Goal: Task Accomplishment & Management: Manage account settings

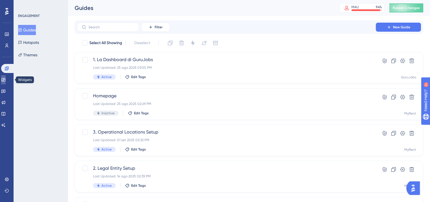
click at [6, 81] on icon at bounding box center [3, 79] width 5 height 5
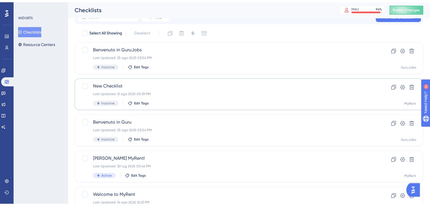
scroll to position [40, 0]
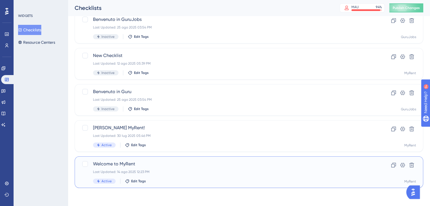
click at [168, 164] on span "Welcome to MyRent" at bounding box center [226, 164] width 267 height 7
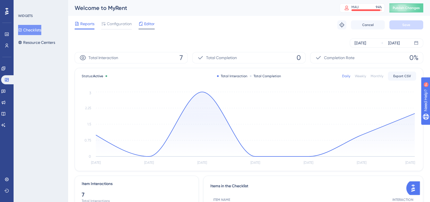
click at [142, 25] on icon at bounding box center [141, 24] width 4 height 4
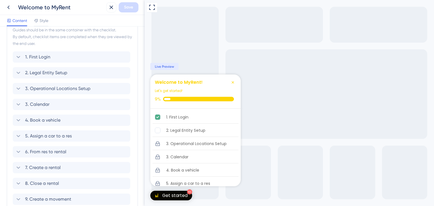
scroll to position [134, 0]
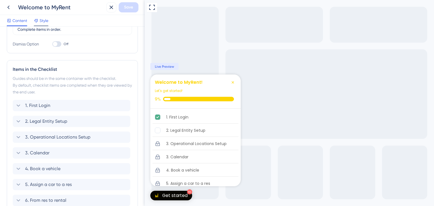
click at [43, 19] on span "Style" at bounding box center [44, 20] width 9 height 7
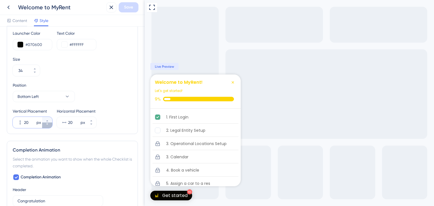
click at [51, 124] on button "20 px" at bounding box center [47, 126] width 10 height 6
click at [51, 124] on button "19 px" at bounding box center [47, 126] width 10 height 6
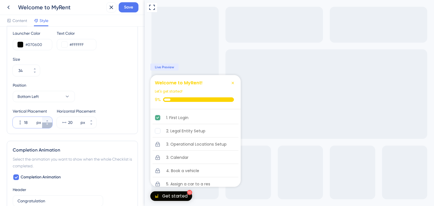
click at [51, 124] on button "18 px" at bounding box center [47, 126] width 10 height 6
click at [51, 124] on button "17 px" at bounding box center [47, 126] width 10 height 6
click at [51, 124] on button "16 px" at bounding box center [47, 126] width 10 height 6
click at [51, 124] on button "15 px" at bounding box center [47, 126] width 10 height 6
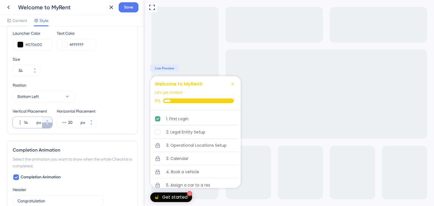
click at [51, 124] on button "14 px" at bounding box center [47, 126] width 10 height 6
click at [51, 124] on button "13 px" at bounding box center [47, 126] width 10 height 6
click at [51, 124] on button "12 px" at bounding box center [47, 126] width 10 height 6
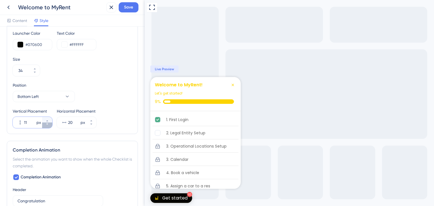
click at [51, 124] on button "11 px" at bounding box center [47, 126] width 10 height 6
click at [51, 124] on button "10 px" at bounding box center [47, 126] width 10 height 6
click at [51, 124] on button "9 px" at bounding box center [47, 126] width 10 height 6
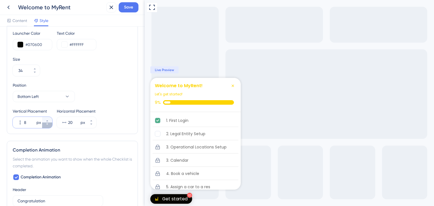
click at [51, 124] on button "8 px" at bounding box center [47, 126] width 10 height 6
click at [51, 124] on button "7 px" at bounding box center [47, 126] width 10 height 6
click at [51, 124] on button "6 px" at bounding box center [47, 126] width 10 height 6
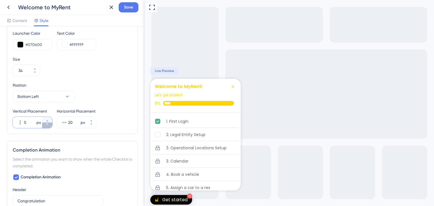
click at [51, 124] on button "5 px" at bounding box center [47, 126] width 10 height 6
type input "4"
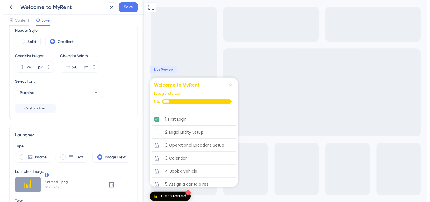
scroll to position [21, 0]
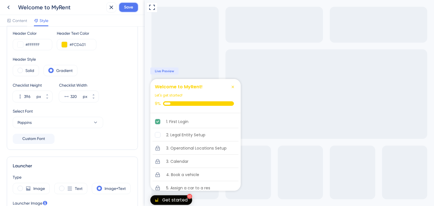
click at [122, 7] on button "Save" at bounding box center [129, 7] width 20 height 10
click at [10, 7] on icon at bounding box center [8, 7] width 7 height 7
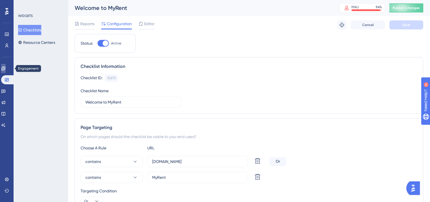
click at [5, 67] on icon at bounding box center [3, 68] width 5 height 5
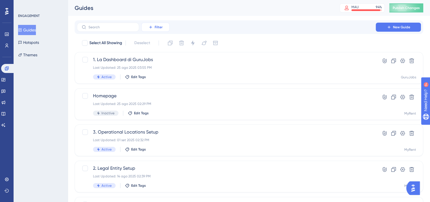
click at [159, 29] on span "Filter" at bounding box center [159, 27] width 8 height 5
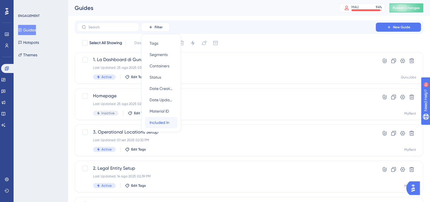
click at [162, 124] on span "Included In" at bounding box center [160, 122] width 20 height 7
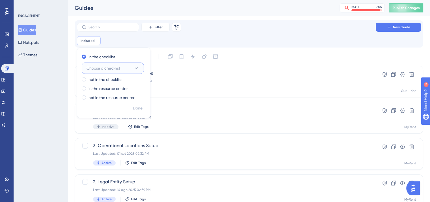
click at [116, 68] on span "Choose a checklist" at bounding box center [103, 68] width 34 height 7
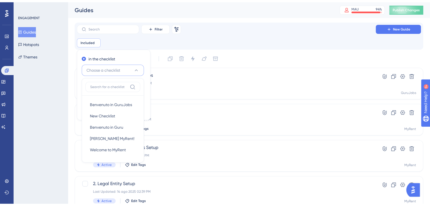
scroll to position [17, 0]
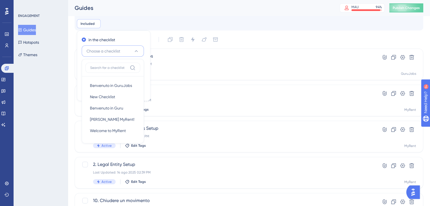
click at [127, 49] on button "Choose a checklist" at bounding box center [113, 51] width 62 height 11
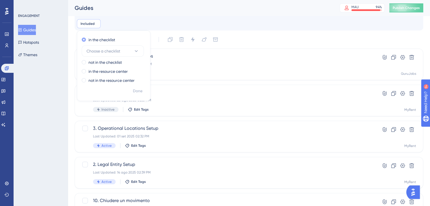
click at [83, 39] on span at bounding box center [84, 40] width 4 height 4
click at [88, 38] on input "radio" at bounding box center [88, 38] width 0 height 0
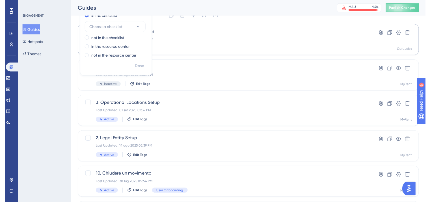
scroll to position [0, 0]
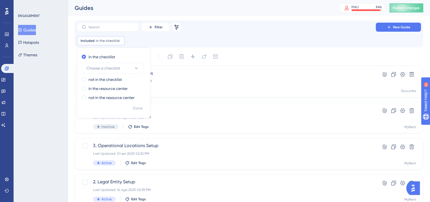
click at [237, 39] on div "Included in the checklist Remove in the checklist Choose a checklist not in the…" at bounding box center [249, 40] width 344 height 9
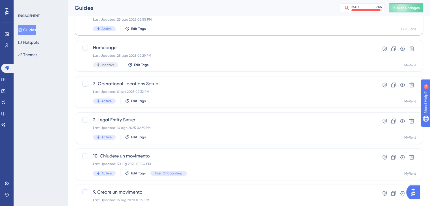
scroll to position [57, 0]
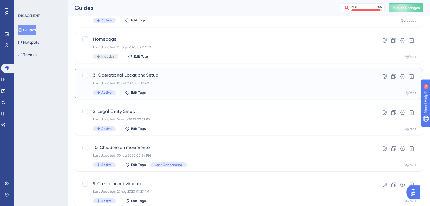
click at [191, 82] on div "Last Updated: 01 set 2025 02:32 PM" at bounding box center [226, 83] width 267 height 5
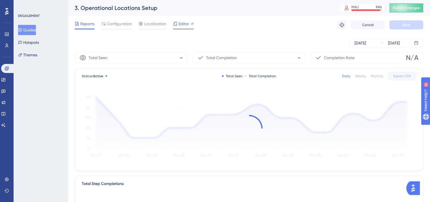
click at [182, 26] on span "Editor" at bounding box center [184, 23] width 10 height 7
click at [181, 25] on span "Editor" at bounding box center [184, 23] width 10 height 7
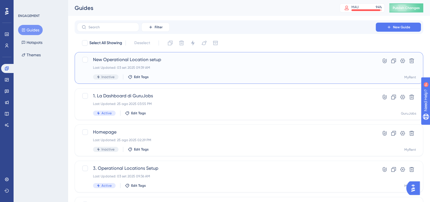
click at [172, 66] on div "Last Updated: 03 set 2025 09:39 AM" at bounding box center [226, 67] width 267 height 5
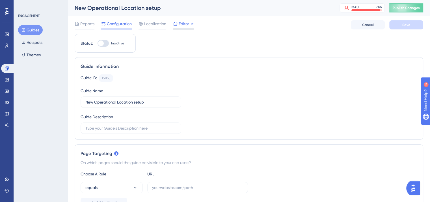
click at [179, 24] on span "Editor" at bounding box center [184, 23] width 10 height 7
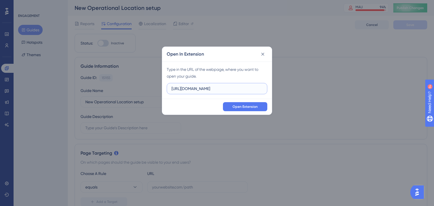
click at [222, 88] on input "https://demo.myrent.it" at bounding box center [217, 89] width 91 height 6
paste input "italessia.myrent.it/MyRentWeb/user/home"
type input "[URL][DOMAIN_NAME]"
click at [240, 108] on span "Open Extension" at bounding box center [245, 107] width 25 height 5
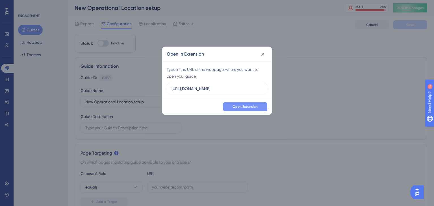
scroll to position [0, 0]
click at [265, 56] on icon at bounding box center [263, 54] width 6 height 6
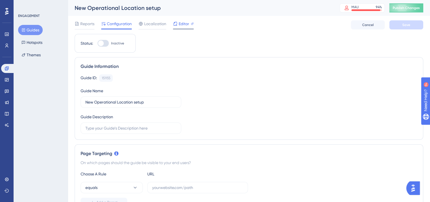
click at [179, 23] on span "Editor" at bounding box center [184, 23] width 10 height 7
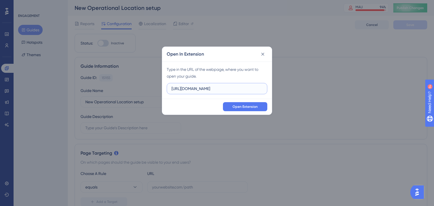
click at [235, 89] on input "https://demo.myrent.it" at bounding box center [217, 89] width 91 height 6
paste input "italessia.myrent.it/MyRentWeb/user/home"
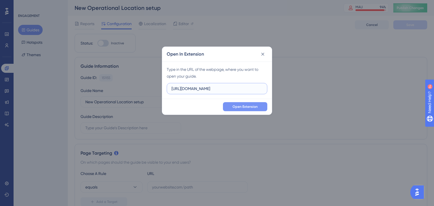
type input "https://demoitalessia.myrent.it/MyRentWeb/user/home"
click at [241, 108] on span "Open Extension" at bounding box center [245, 107] width 25 height 5
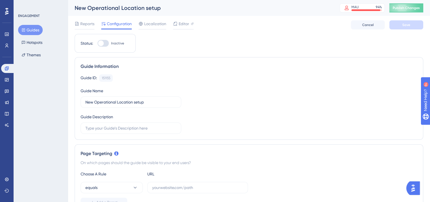
click at [29, 27] on button "Guides" at bounding box center [30, 30] width 25 height 10
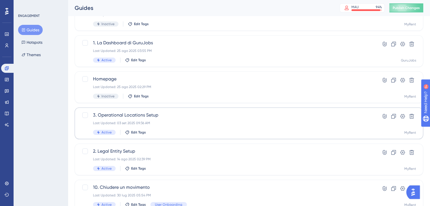
scroll to position [57, 0]
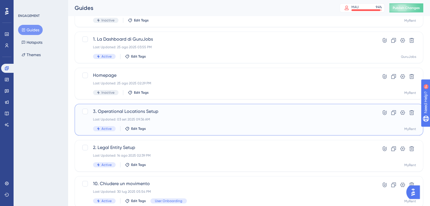
click at [171, 119] on div "Last Updated: 03 set 2025 09:36 AM" at bounding box center [226, 119] width 267 height 5
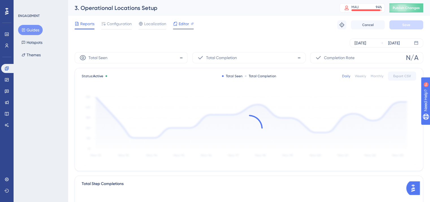
click at [181, 23] on span "Editor" at bounding box center [184, 23] width 10 height 7
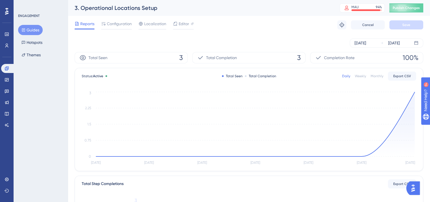
click at [168, 8] on div "3. Operational Locations Setup" at bounding box center [200, 8] width 251 height 8
click at [151, 8] on div "3. Operational Locations Setup" at bounding box center [200, 8] width 251 height 8
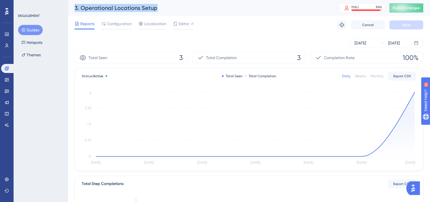
click at [157, 8] on div "3. Operational Locations Setup" at bounding box center [200, 8] width 251 height 8
click at [174, 22] on icon at bounding box center [176, 24] width 4 height 4
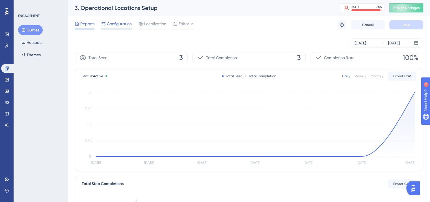
click at [111, 24] on span "Configuration" at bounding box center [119, 23] width 25 height 7
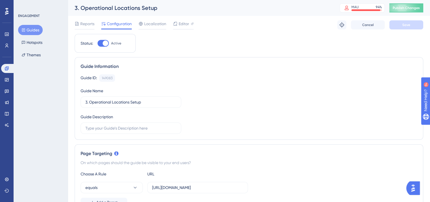
click at [120, 24] on span "Configuration" at bounding box center [119, 23] width 25 height 7
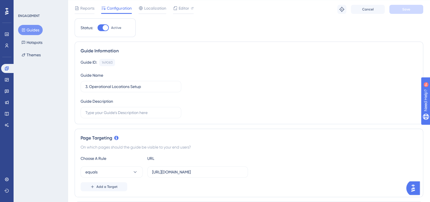
scroll to position [28, 0]
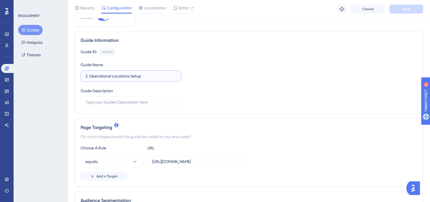
click at [150, 75] on input "3. Operational Locations Setup" at bounding box center [130, 76] width 91 height 6
drag, startPoint x: 149, startPoint y: 74, endPoint x: 73, endPoint y: 74, distance: 76.0
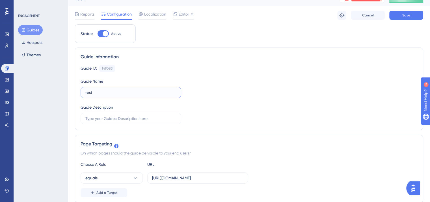
scroll to position [0, 0]
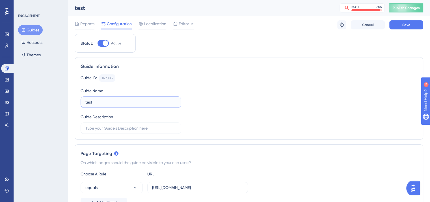
type input "test"
click at [102, 44] on div at bounding box center [103, 43] width 11 height 7
click at [98, 44] on input "Active" at bounding box center [97, 43] width 0 height 0
checkbox input "false"
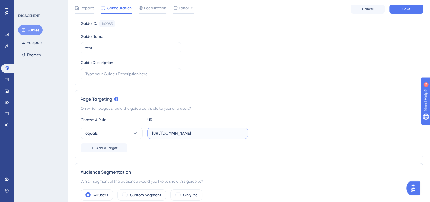
scroll to position [0, 58]
drag, startPoint x: 196, startPoint y: 132, endPoint x: 280, endPoint y: 135, distance: 84.5
click at [280, 135] on div "equals https://demoitalessia.myrent.it/MyRentWeb/MRCompanyDetail/companyDetails" at bounding box center [249, 132] width 337 height 11
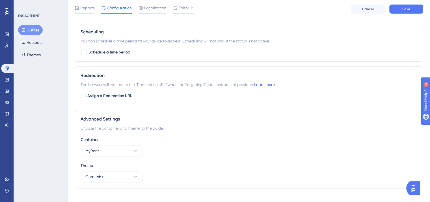
scroll to position [361, 0]
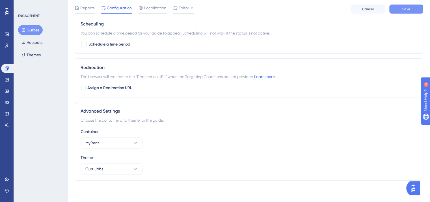
click at [412, 7] on button "Save" at bounding box center [406, 9] width 34 height 9
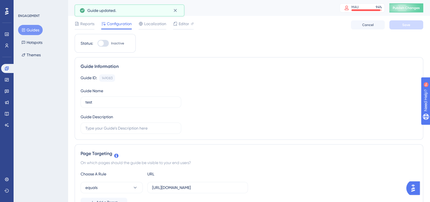
scroll to position [0, 0]
click at [31, 29] on button "Guides" at bounding box center [30, 30] width 25 height 10
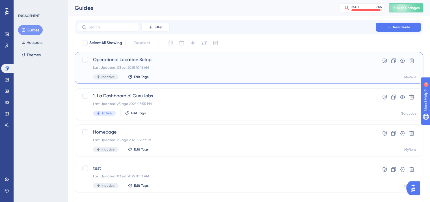
click at [227, 60] on span "Operational Location Setup" at bounding box center [226, 59] width 267 height 7
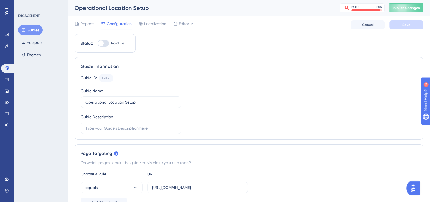
click at [106, 43] on div at bounding box center [103, 43] width 11 height 7
click at [98, 43] on input "Inactive" at bounding box center [97, 43] width 0 height 0
checkbox input "true"
click at [86, 101] on input "Operational Location Setup" at bounding box center [130, 102] width 91 height 6
type input "3. Operational Location Setup"
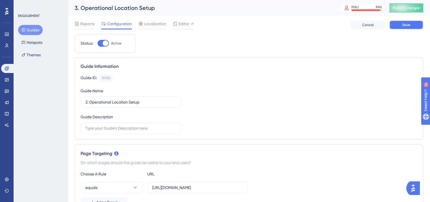
click at [414, 25] on button "Save" at bounding box center [406, 24] width 34 height 9
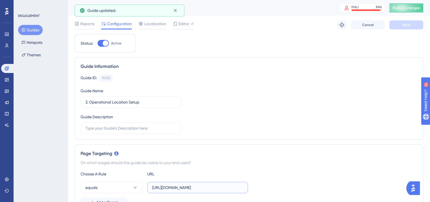
scroll to position [0, 12]
drag, startPoint x: 189, startPoint y: 187, endPoint x: 265, endPoint y: 185, distance: 76.1
click at [265, 185] on div "equals https://demoitalessia.myrent.it/MyRentWeb/user/home" at bounding box center [249, 187] width 337 height 11
click at [268, 183] on div "equals https://demoitalessia.myrent.it/MyRentWeb/user/home" at bounding box center [249, 187] width 337 height 11
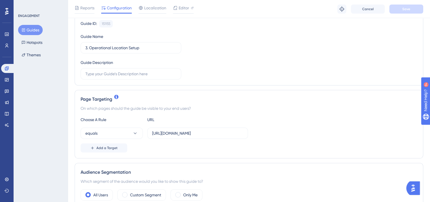
scroll to position [0, 0]
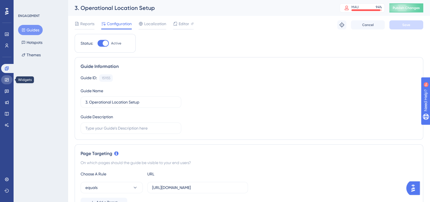
click at [7, 78] on icon at bounding box center [7, 79] width 4 height 3
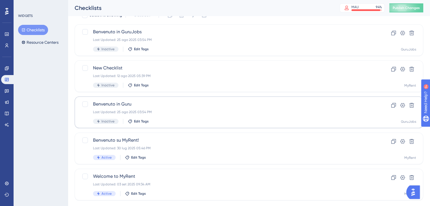
scroll to position [40, 0]
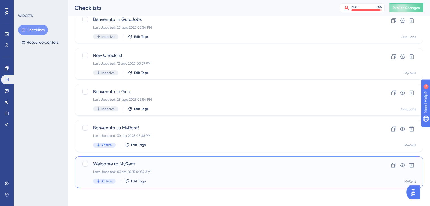
click at [165, 175] on div "Welcome to MyRent Last Updated: 03 set 2025 09:34 AM Active Edit Tags" at bounding box center [226, 172] width 267 height 23
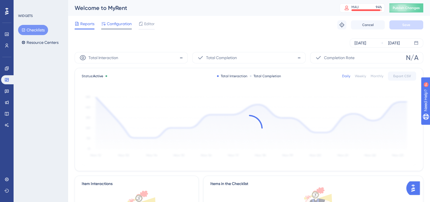
click at [125, 21] on span "Configuration" at bounding box center [119, 23] width 25 height 7
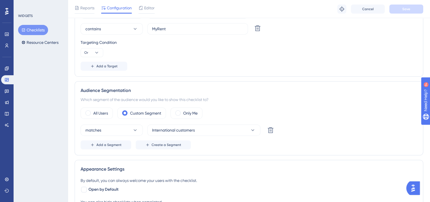
scroll to position [85, 0]
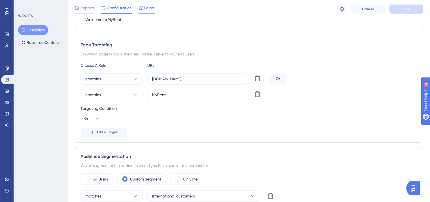
click at [149, 5] on span "Editor" at bounding box center [149, 8] width 10 height 7
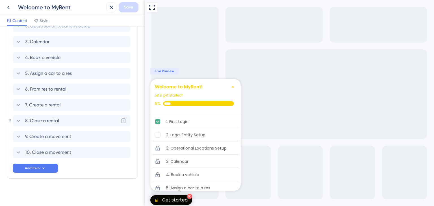
scroll to position [246, 0]
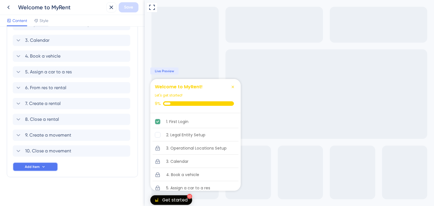
click at [32, 166] on span "Add Item" at bounding box center [32, 167] width 15 height 5
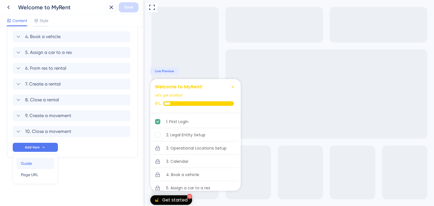
click at [33, 162] on div "Guide Guide" at bounding box center [35, 163] width 29 height 11
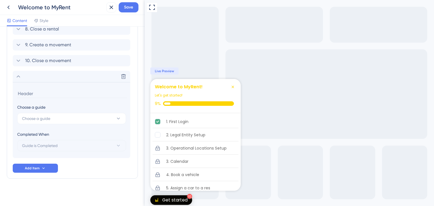
scroll to position [338, 0]
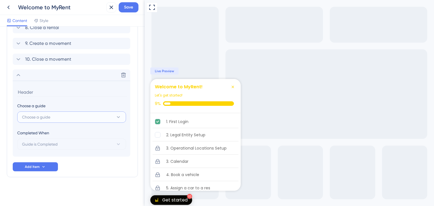
click at [64, 117] on button "Choose a guide" at bounding box center [71, 117] width 109 height 11
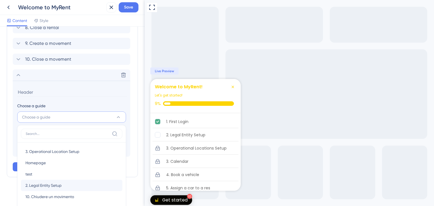
scroll to position [404, 0]
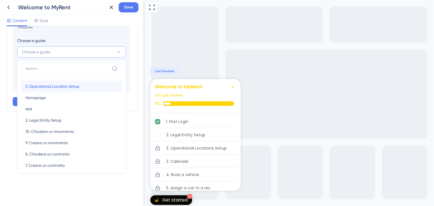
click at [69, 88] on span "3. Operational Location Setup" at bounding box center [52, 86] width 54 height 7
type input "3. Operational Location Setup"
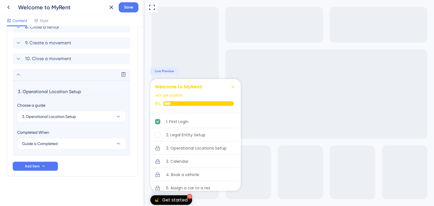
scroll to position [338, 0]
click at [79, 76] on div "Delete" at bounding box center [72, 75] width 118 height 11
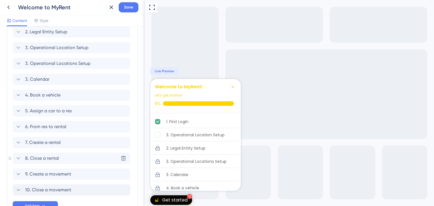
scroll to position [211, 0]
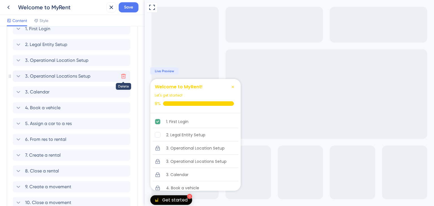
click at [125, 76] on icon at bounding box center [124, 76] width 6 height 6
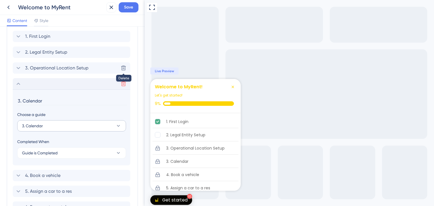
scroll to position [198, 0]
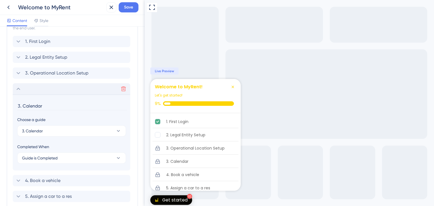
click at [16, 88] on icon at bounding box center [18, 89] width 7 height 7
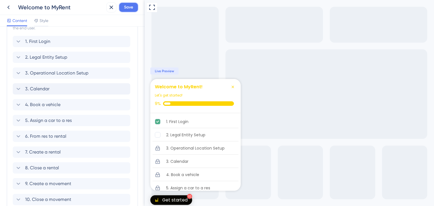
click at [132, 6] on span "Save" at bounding box center [128, 7] width 9 height 7
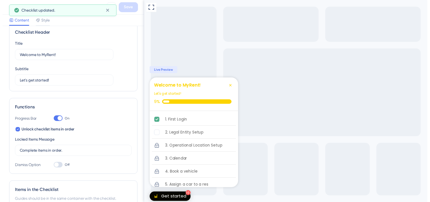
scroll to position [0, 0]
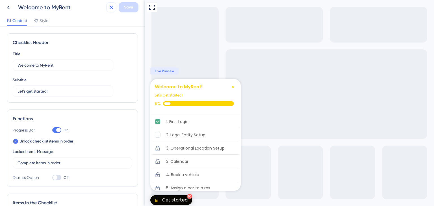
click at [109, 8] on icon at bounding box center [111, 7] width 7 height 7
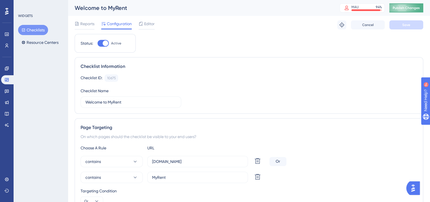
click at [412, 7] on span "Publish Changes" at bounding box center [406, 8] width 27 height 5
click at [150, 22] on span "Editor" at bounding box center [149, 23] width 10 height 7
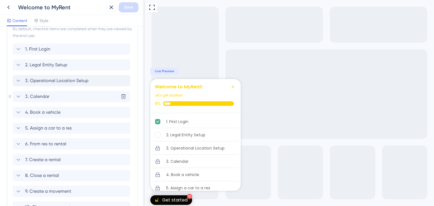
scroll to position [162, 0]
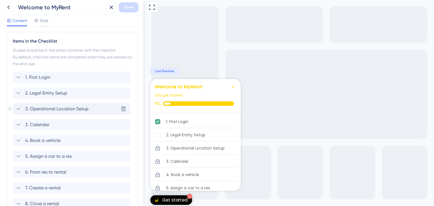
click at [18, 110] on icon at bounding box center [18, 109] width 7 height 7
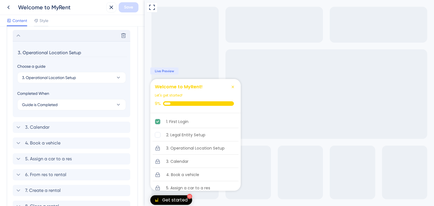
scroll to position [239, 0]
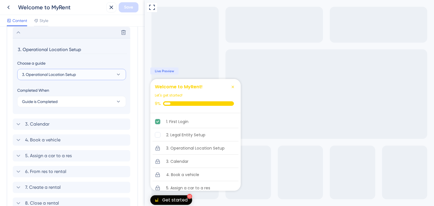
click at [99, 73] on button "3. Operational Location Setup" at bounding box center [71, 74] width 109 height 11
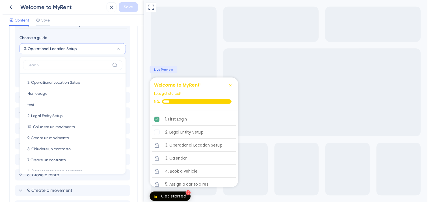
scroll to position [207, 0]
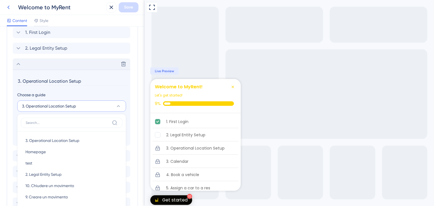
click at [7, 10] on icon at bounding box center [8, 7] width 7 height 7
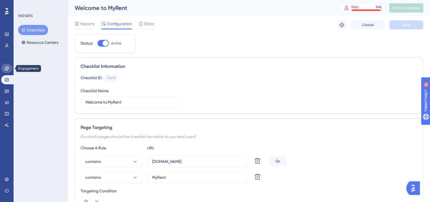
drag, startPoint x: 6, startPoint y: 67, endPoint x: 33, endPoint y: 66, distance: 27.4
click at [6, 67] on icon at bounding box center [7, 68] width 4 height 4
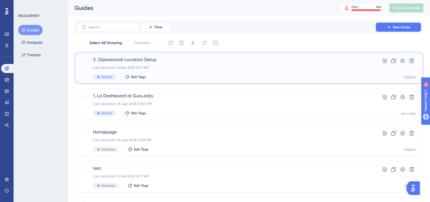
click at [200, 63] on span "3. Operational Location Setup" at bounding box center [226, 59] width 267 height 7
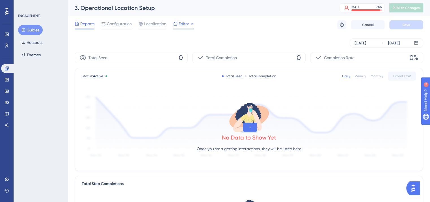
click at [182, 24] on span "Editor" at bounding box center [184, 23] width 10 height 7
click at [33, 29] on button "Guides" at bounding box center [30, 30] width 25 height 10
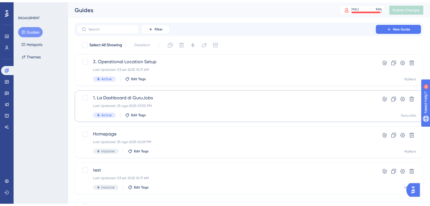
scroll to position [28, 0]
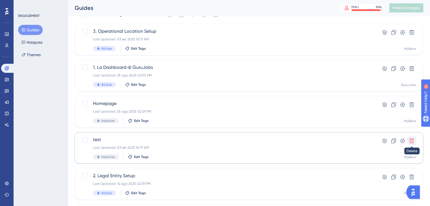
click at [410, 143] on icon at bounding box center [411, 141] width 5 height 5
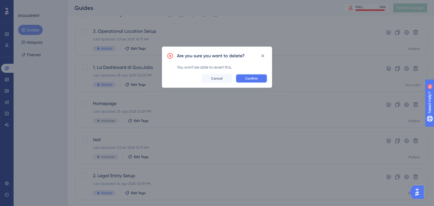
click at [255, 77] on span "Confirm" at bounding box center [251, 78] width 12 height 5
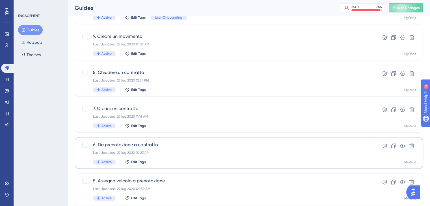
scroll to position [232, 0]
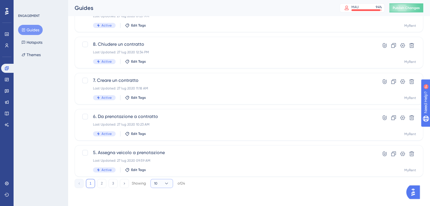
click at [156, 186] on button "10" at bounding box center [161, 183] width 23 height 9
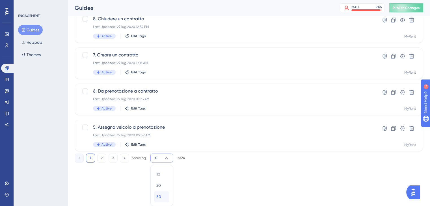
click at [159, 198] on span "50" at bounding box center [158, 197] width 5 height 7
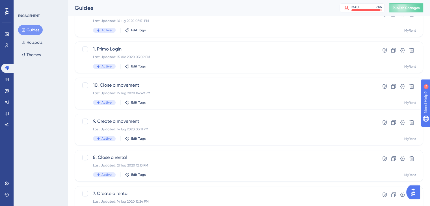
scroll to position [456, 0]
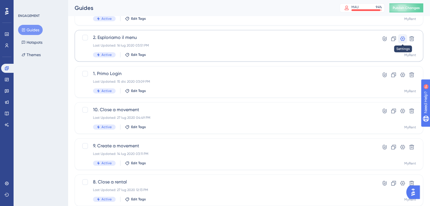
click at [402, 38] on icon at bounding box center [403, 39] width 6 height 6
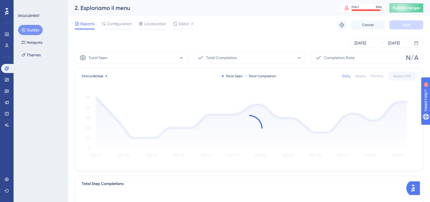
click at [36, 30] on button "Guides" at bounding box center [30, 30] width 25 height 10
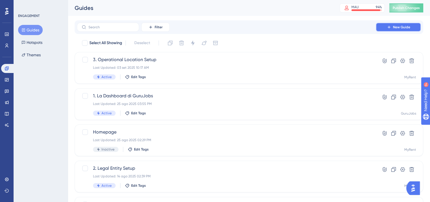
click at [388, 26] on icon at bounding box center [389, 27] width 5 height 5
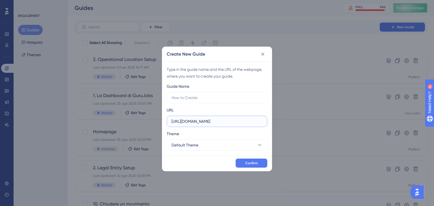
click at [222, 123] on input "https://demo.myrent.it" at bounding box center [217, 121] width 91 height 6
paste input "italessia.myrent.it/MyRentWeb/user/home"
type input "https://demoitalessia.myrent.it/MyRentWeb/user/home"
click at [218, 142] on button "Default Theme" at bounding box center [217, 145] width 101 height 11
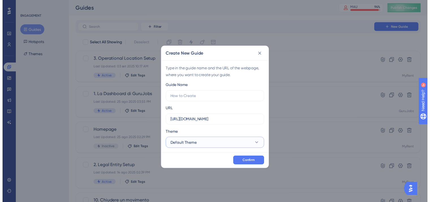
scroll to position [0, 0]
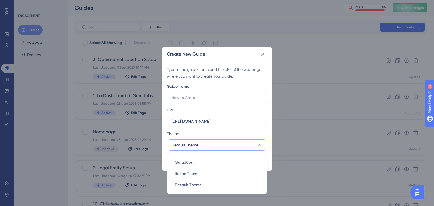
click at [258, 133] on div "Theme" at bounding box center [217, 135] width 101 height 9
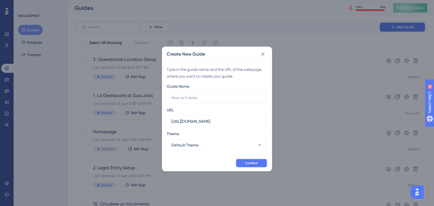
drag, startPoint x: 256, startPoint y: 163, endPoint x: 265, endPoint y: 161, distance: 9.3
click at [256, 163] on span "Confirm" at bounding box center [251, 163] width 12 height 5
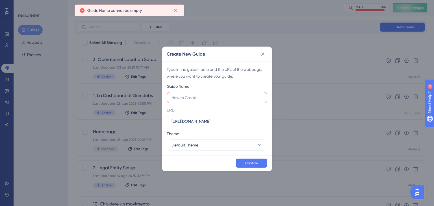
drag, startPoint x: 204, startPoint y: 102, endPoint x: 205, endPoint y: 99, distance: 3.7
click at [204, 102] on label at bounding box center [217, 97] width 101 height 11
click at [204, 101] on input "text" at bounding box center [217, 98] width 91 height 6
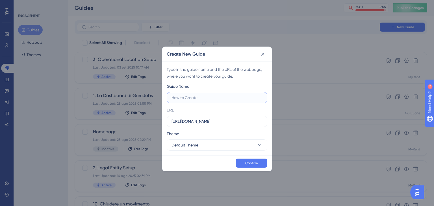
click at [202, 98] on input "text" at bounding box center [217, 98] width 91 height 6
click at [195, 97] on input "text" at bounding box center [217, 98] width 91 height 6
paste input "Opening Hours"
type input "4. Opening Hours"
click at [248, 162] on span "Confirm" at bounding box center [251, 163] width 12 height 5
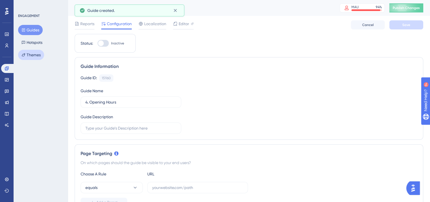
click at [39, 56] on button "Themes" at bounding box center [31, 55] width 26 height 10
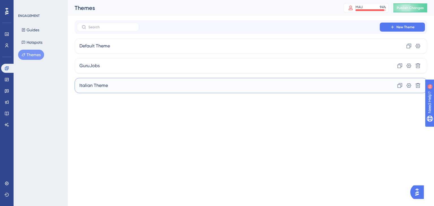
click at [175, 86] on div "Italian Theme Clone Settings Delete" at bounding box center [251, 85] width 353 height 15
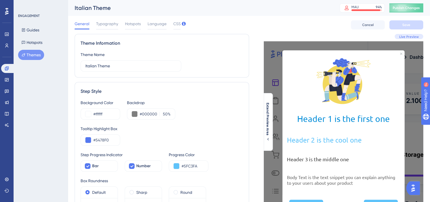
click at [34, 55] on button "Themes" at bounding box center [31, 55] width 26 height 10
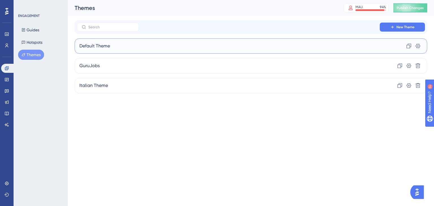
click at [145, 50] on div "Default Theme Clone Settings" at bounding box center [251, 45] width 353 height 15
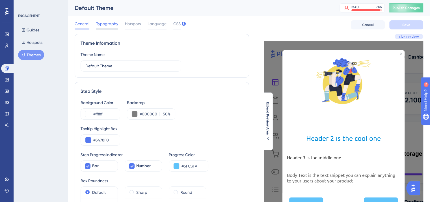
click at [105, 25] on span "Typography" at bounding box center [107, 23] width 22 height 7
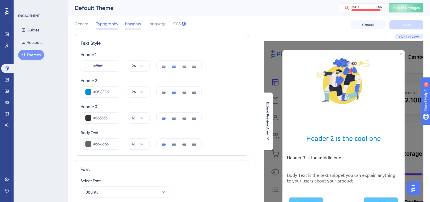
click at [127, 25] on span "Hotspots" at bounding box center [133, 23] width 16 height 7
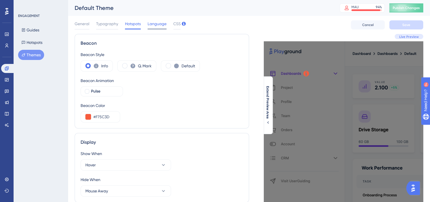
click at [157, 24] on span "Language" at bounding box center [157, 23] width 19 height 7
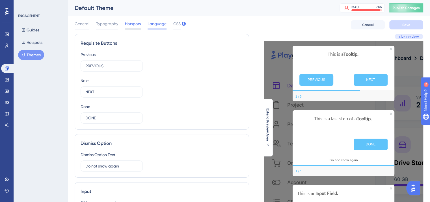
click at [138, 24] on span "Hotspots" at bounding box center [133, 23] width 16 height 7
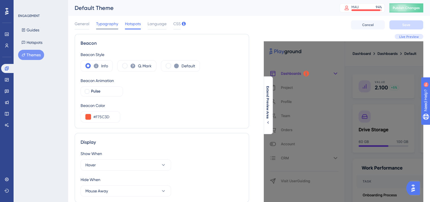
click at [99, 23] on span "Typography" at bounding box center [107, 23] width 22 height 7
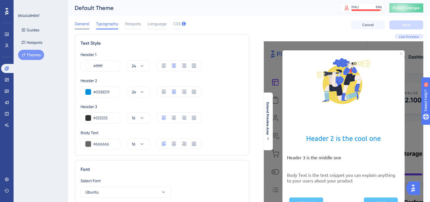
click at [84, 25] on span "General" at bounding box center [82, 23] width 15 height 7
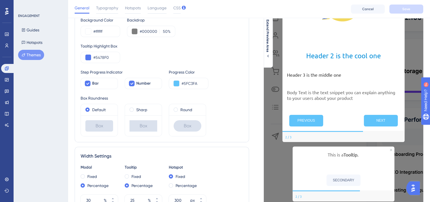
scroll to position [57, 0]
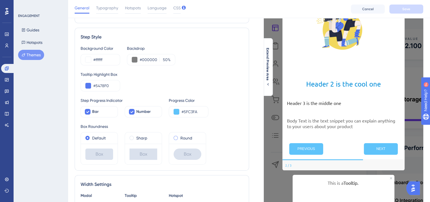
click at [176, 138] on span at bounding box center [176, 138] width 4 height 4
click at [179, 137] on input "radio" at bounding box center [179, 137] width 0 height 0
click at [86, 138] on span at bounding box center [87, 138] width 4 height 4
click at [91, 137] on input "radio" at bounding box center [91, 137] width 0 height 0
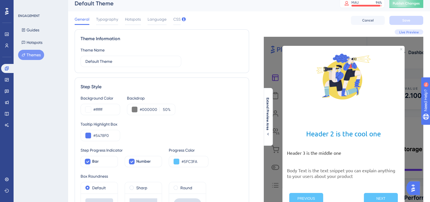
scroll to position [113, 0]
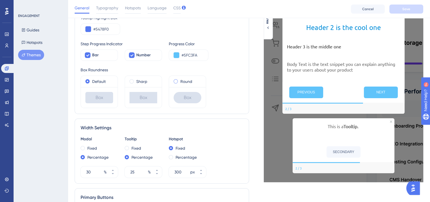
click at [174, 81] on span at bounding box center [176, 81] width 4 height 4
click at [179, 80] on input "radio" at bounding box center [179, 80] width 0 height 0
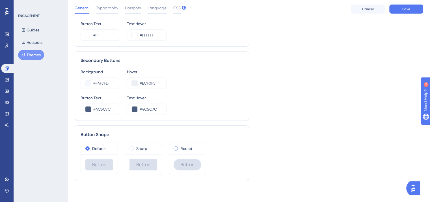
scroll to position [324, 0]
click at [175, 147] on span at bounding box center [176, 148] width 4 height 4
click at [179, 146] on input "radio" at bounding box center [179, 146] width 0 height 0
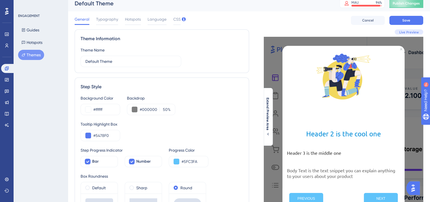
scroll to position [0, 0]
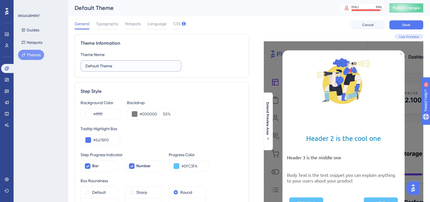
click at [125, 67] on input "Default Theme" at bounding box center [130, 66] width 91 height 6
type input "Official Theme"
click at [402, 22] on button "Save" at bounding box center [406, 24] width 34 height 9
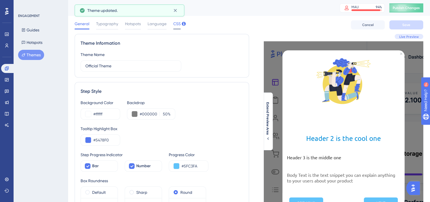
click at [175, 25] on span "CSS" at bounding box center [176, 23] width 7 height 7
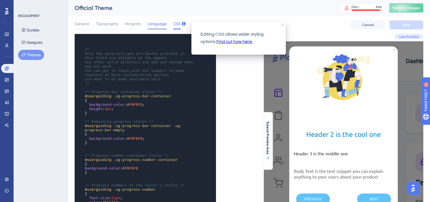
click at [162, 23] on span "Language" at bounding box center [157, 23] width 19 height 7
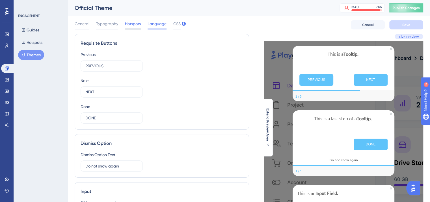
click at [134, 22] on span "Hotspots" at bounding box center [133, 23] width 16 height 7
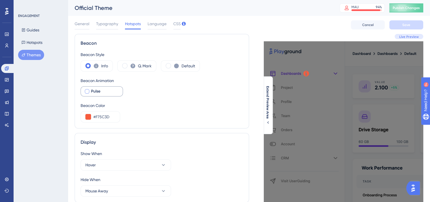
click at [87, 91] on div at bounding box center [87, 91] width 5 height 5
click at [87, 91] on icon at bounding box center [87, 91] width 2 height 5
checkbox input "false"
click at [112, 24] on span "Typography" at bounding box center [107, 23] width 22 height 7
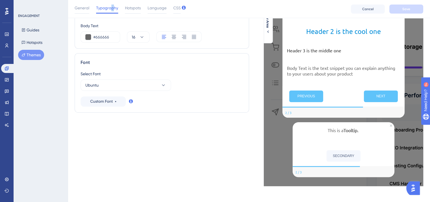
scroll to position [109, 0]
click at [125, 86] on button "Ubuntu" at bounding box center [126, 84] width 90 height 11
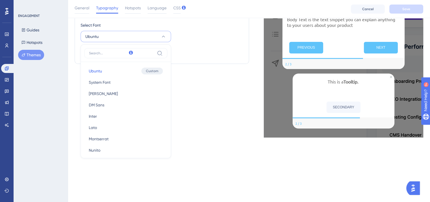
click at [111, 54] on input at bounding box center [122, 53] width 66 height 5
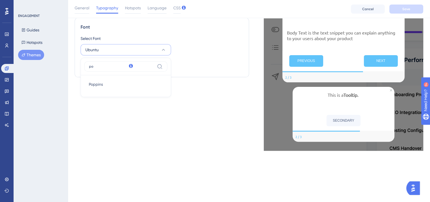
scroll to position [144, 0]
type input "popp"
click at [108, 85] on button "Poppins Poppins" at bounding box center [125, 84] width 83 height 11
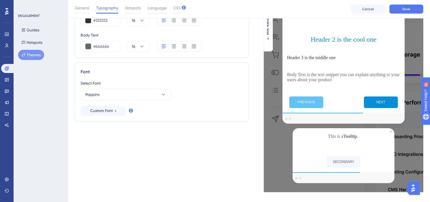
scroll to position [90, 0]
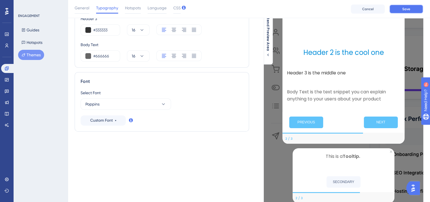
click at [402, 11] on button "Save" at bounding box center [406, 9] width 34 height 9
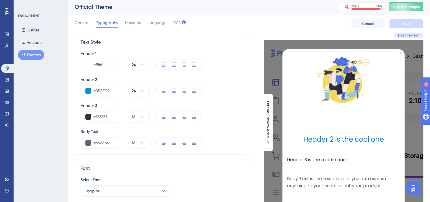
scroll to position [0, 0]
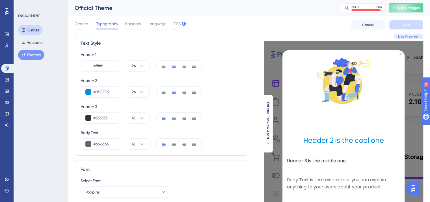
click at [36, 31] on button "Guides" at bounding box center [30, 30] width 25 height 10
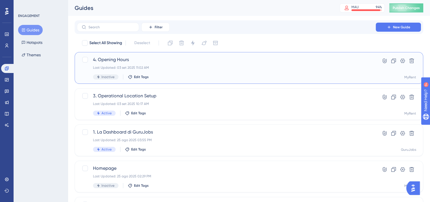
click at [181, 66] on div "Last Updated: 03 set 2025 11:02 AM" at bounding box center [226, 67] width 267 height 5
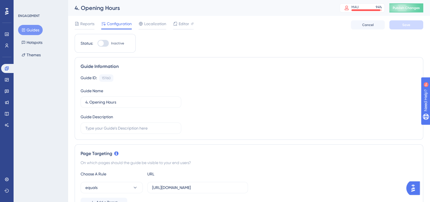
click at [105, 43] on div at bounding box center [103, 43] width 11 height 7
click at [98, 43] on input "Inactive" at bounding box center [97, 43] width 0 height 0
checkbox input "true"
click at [409, 29] on button "Save" at bounding box center [406, 24] width 34 height 9
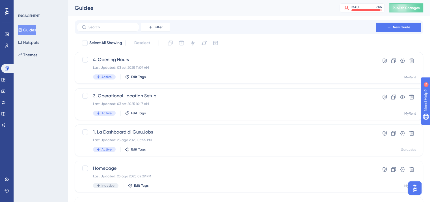
click at [44, 59] on div "Guides Hotspots Themes" at bounding box center [41, 42] width 46 height 35
click at [34, 55] on button "Themes" at bounding box center [27, 55] width 19 height 10
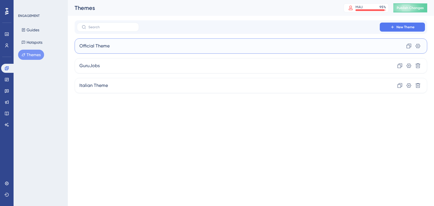
click at [149, 44] on div "Official Theme Clone Settings" at bounding box center [251, 45] width 353 height 15
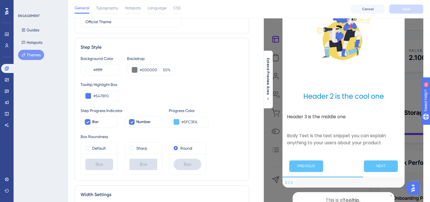
scroll to position [57, 0]
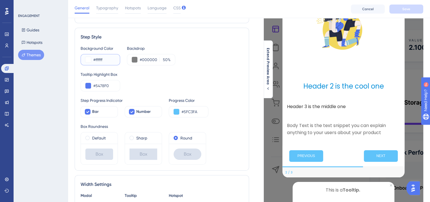
click at [88, 60] on button at bounding box center [88, 60] width 6 height 6
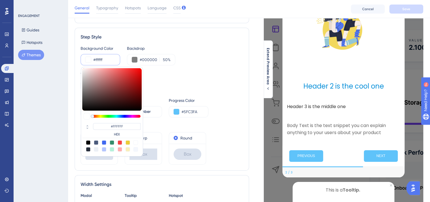
click at [88, 60] on button at bounding box center [88, 60] width 6 height 6
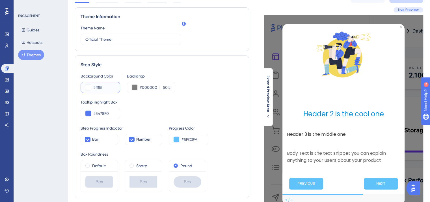
scroll to position [0, 0]
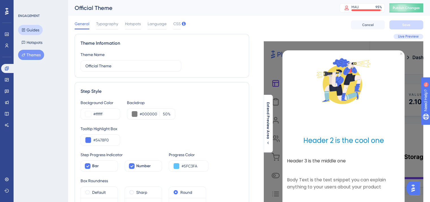
click at [30, 32] on button "Guides" at bounding box center [30, 30] width 25 height 10
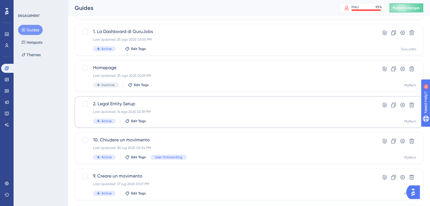
scroll to position [113, 0]
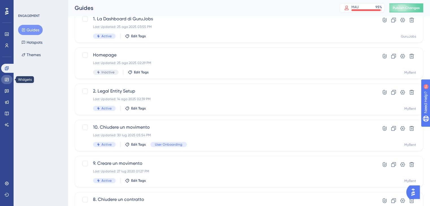
click at [8, 81] on icon at bounding box center [7, 79] width 5 height 5
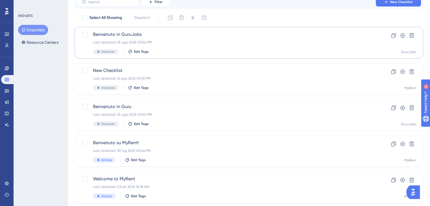
scroll to position [40, 0]
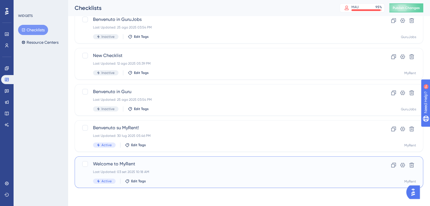
click at [171, 175] on div "Welcome to MyRent Last Updated: 03 set 2025 10:18 AM Active Edit Tags" at bounding box center [226, 172] width 267 height 23
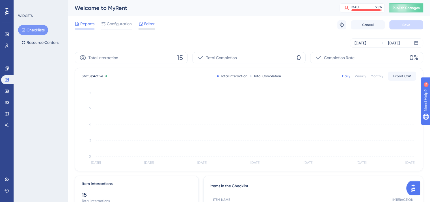
click at [146, 21] on span "Editor" at bounding box center [149, 23] width 10 height 7
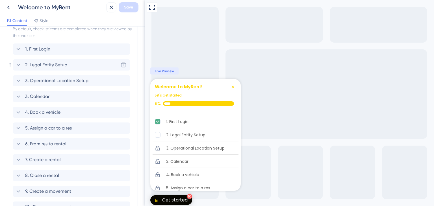
scroll to position [198, 0]
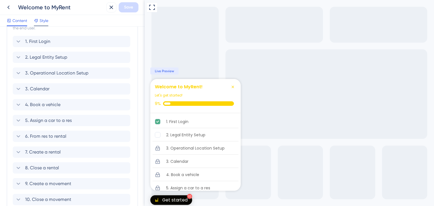
click at [40, 20] on span "Style" at bounding box center [44, 20] width 9 height 7
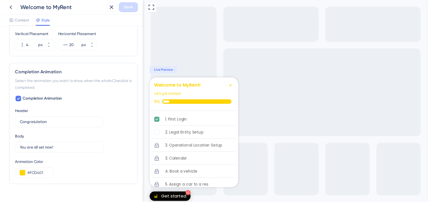
scroll to position [334, 0]
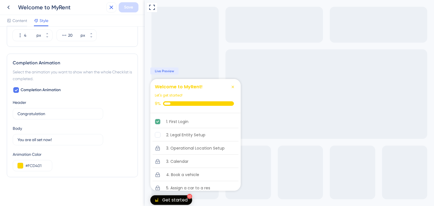
click at [113, 5] on icon at bounding box center [111, 7] width 7 height 7
